Goal: Task Accomplishment & Management: Use online tool/utility

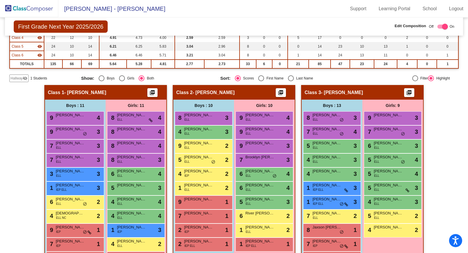
scroll to position [96, 0]
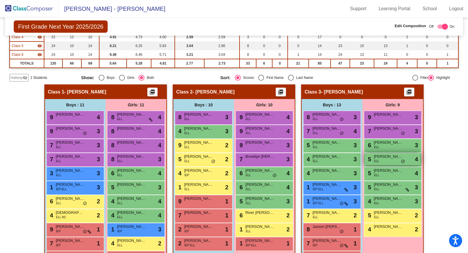
click at [387, 161] on div "5 [PERSON_NAME] ELL lock do_not_disturb_alt 4" at bounding box center [393, 159] width 56 height 12
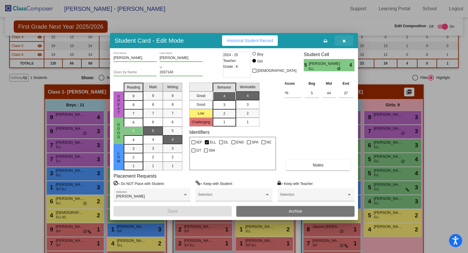
click at [343, 37] on button "button" at bounding box center [344, 40] width 19 height 11
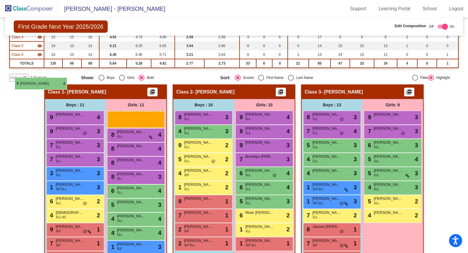
drag, startPoint x: 382, startPoint y: 158, endPoint x: 15, endPoint y: 77, distance: 376.1
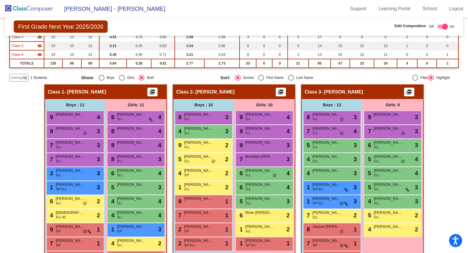
click at [24, 76] on mat-icon "visibility_off" at bounding box center [25, 77] width 5 height 5
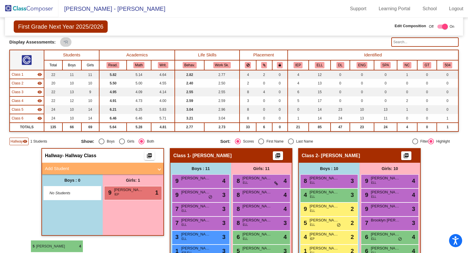
scroll to position [40, 0]
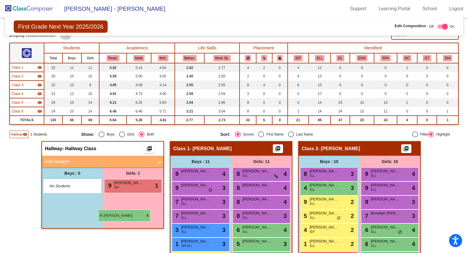
drag, startPoint x: 124, startPoint y: 171, endPoint x: 98, endPoint y: 209, distance: 46.2
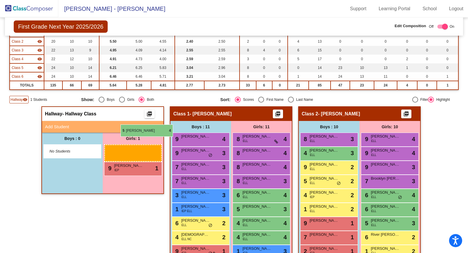
scroll to position [59, 0]
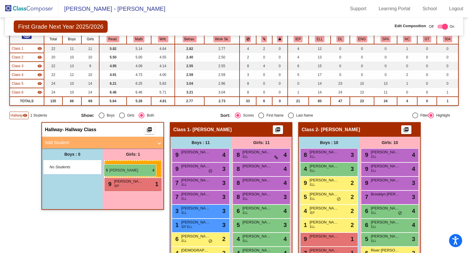
drag, startPoint x: 123, startPoint y: 199, endPoint x: 104, endPoint y: 164, distance: 40.2
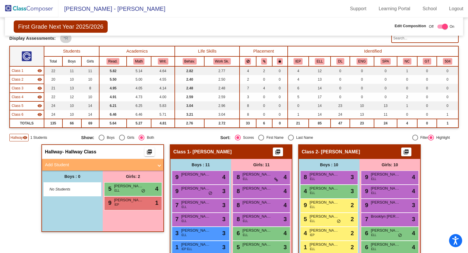
scroll to position [0, 0]
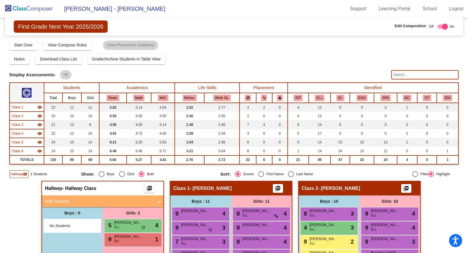
click at [45, 29] on span "First Grade Next Year 2025/2026" at bounding box center [61, 26] width 94 height 12
click at [35, 6] on img at bounding box center [29, 8] width 58 height 17
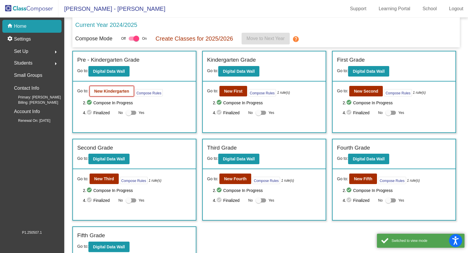
click at [114, 91] on b "New Kindergarten" at bounding box center [111, 91] width 35 height 5
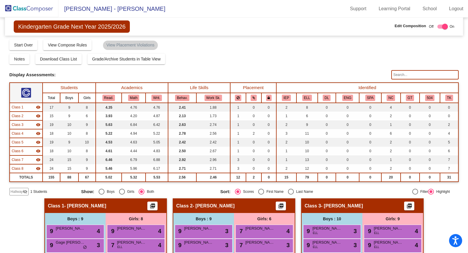
click at [22, 191] on span "Hallway" at bounding box center [17, 191] width 12 height 5
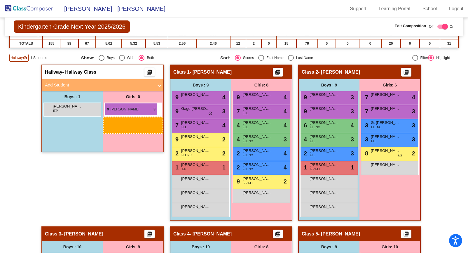
scroll to position [133, 0]
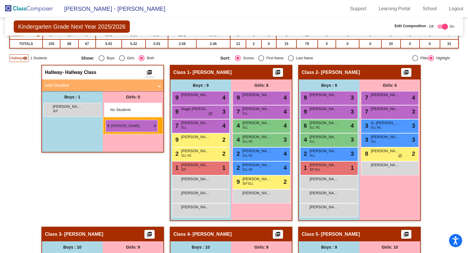
drag, startPoint x: 125, startPoint y: 181, endPoint x: 105, endPoint y: 120, distance: 64.1
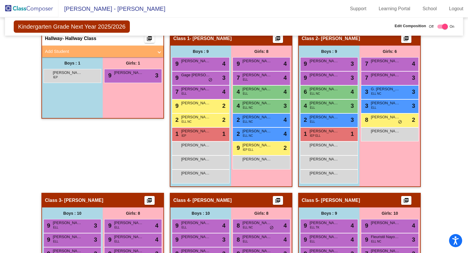
scroll to position [0, 0]
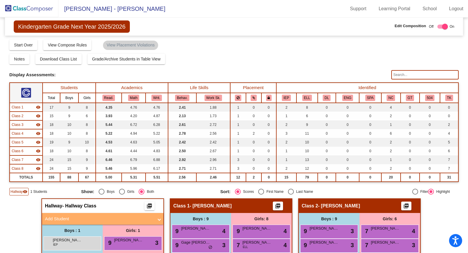
click at [42, 11] on img at bounding box center [29, 8] width 58 height 17
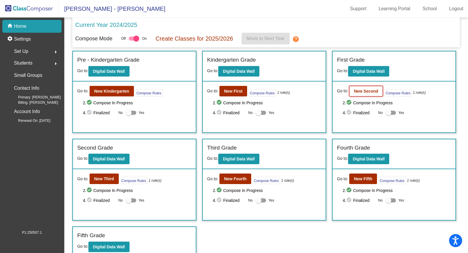
click at [364, 89] on b "New Second" at bounding box center [366, 91] width 24 height 5
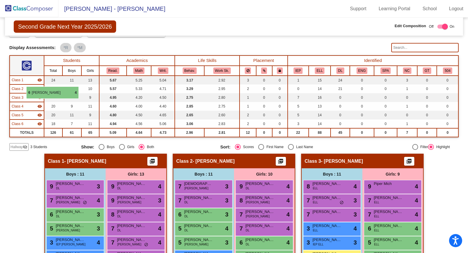
scroll to position [27, 0]
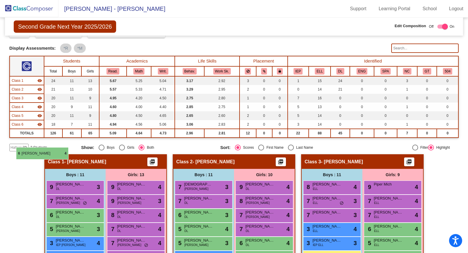
drag, startPoint x: 324, startPoint y: 126, endPoint x: 16, endPoint y: 147, distance: 308.5
click at [24, 147] on mat-icon "visibility_off" at bounding box center [25, 147] width 5 height 5
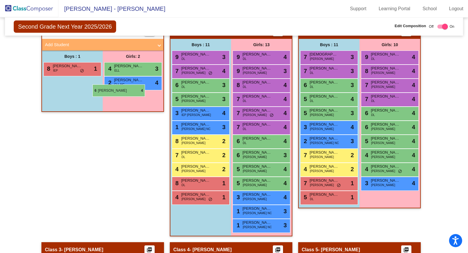
scroll to position [156, 0]
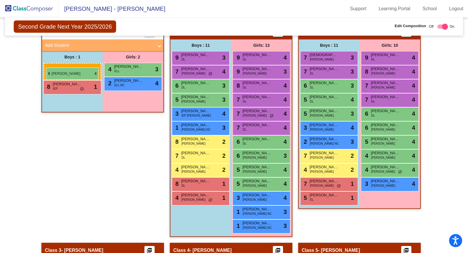
drag, startPoint x: 198, startPoint y: 123, endPoint x: 46, endPoint y: 67, distance: 161.8
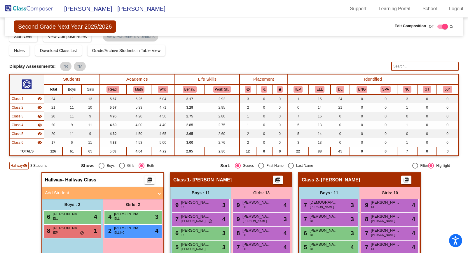
scroll to position [0, 0]
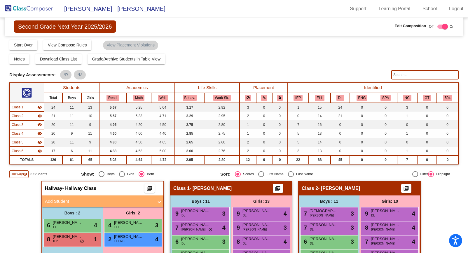
click at [39, 27] on span "Second Grade Next Year 2025/2026" at bounding box center [65, 26] width 102 height 12
click at [29, 7] on img at bounding box center [29, 8] width 58 height 17
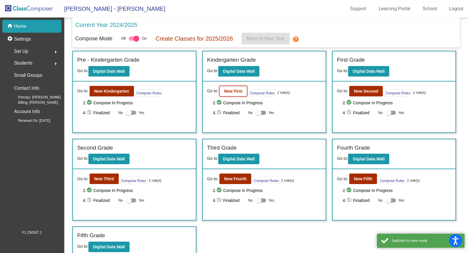
click at [232, 92] on b "New First" at bounding box center [233, 91] width 18 height 5
